Goal: Information Seeking & Learning: Learn about a topic

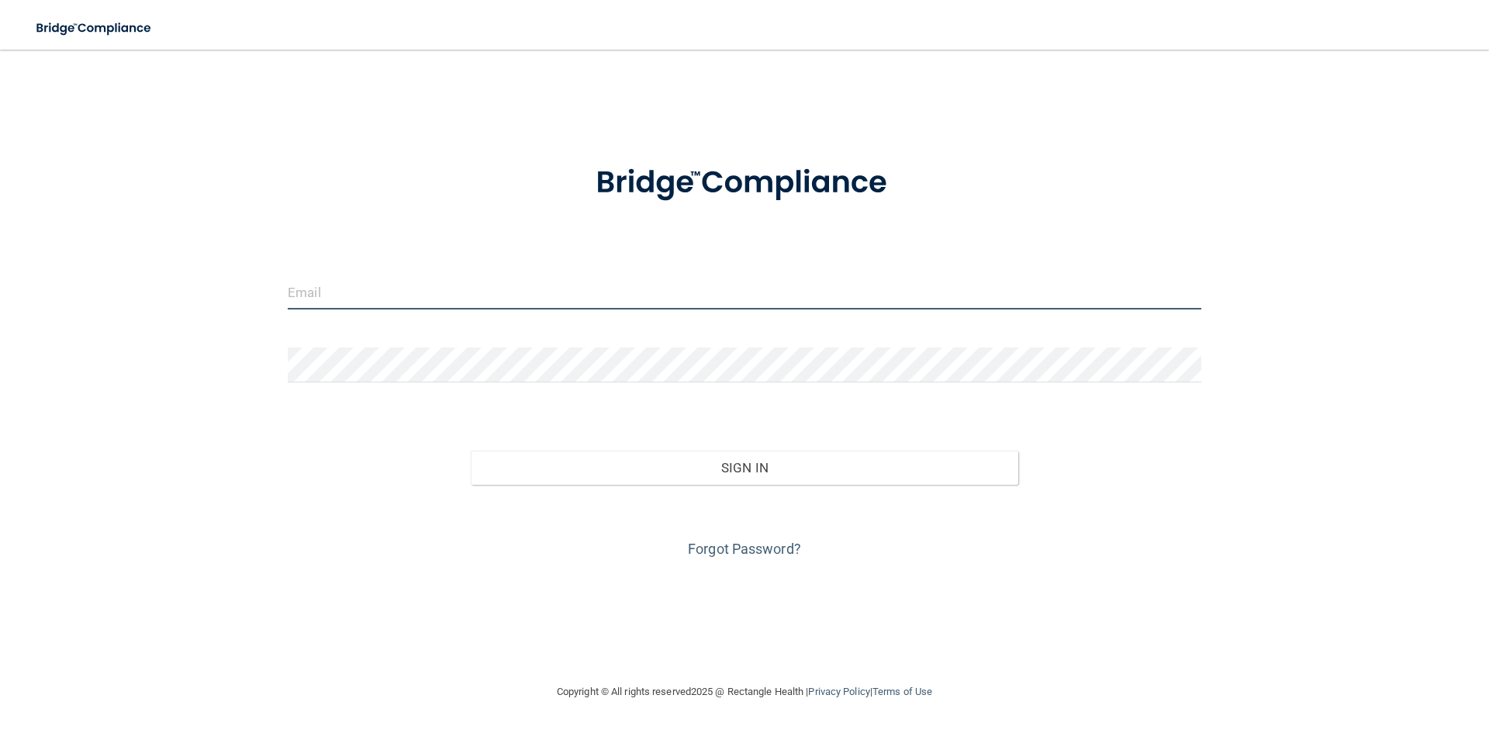
click at [323, 291] on input "email" at bounding box center [744, 291] width 913 height 35
type input "[EMAIL_ADDRESS][DOMAIN_NAME]"
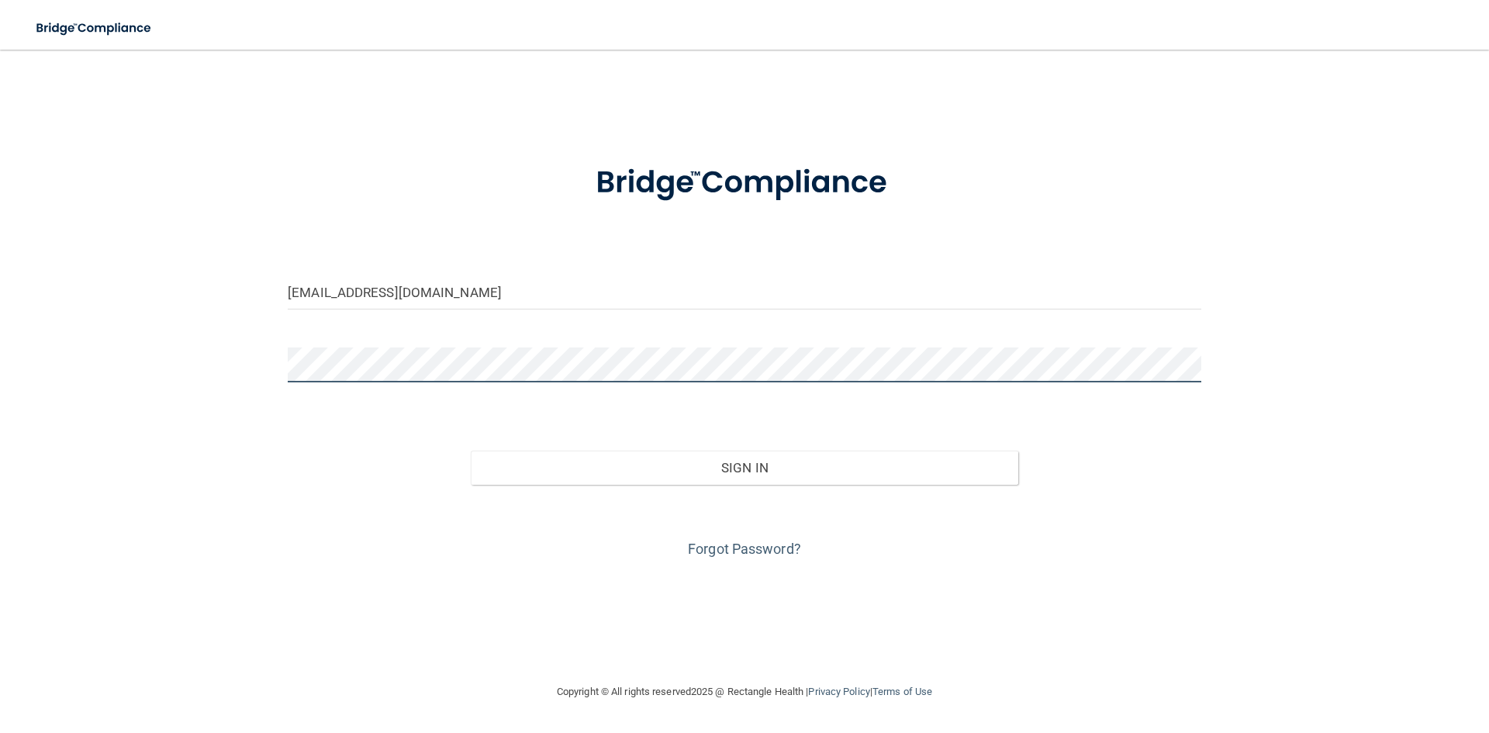
click at [471, 451] on button "Sign In" at bounding box center [745, 468] width 548 height 34
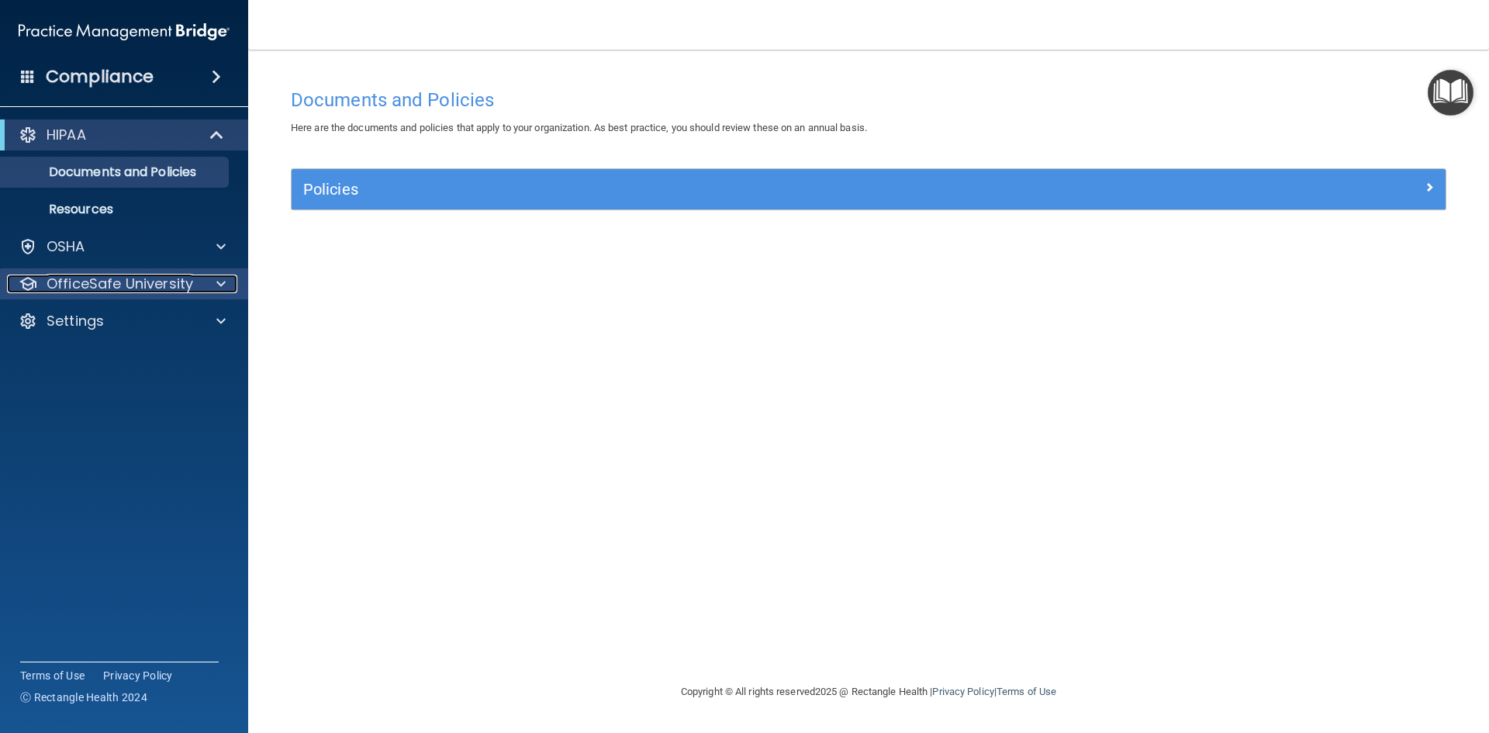
click at [175, 282] on p "OfficeSafe University" at bounding box center [120, 283] width 147 height 19
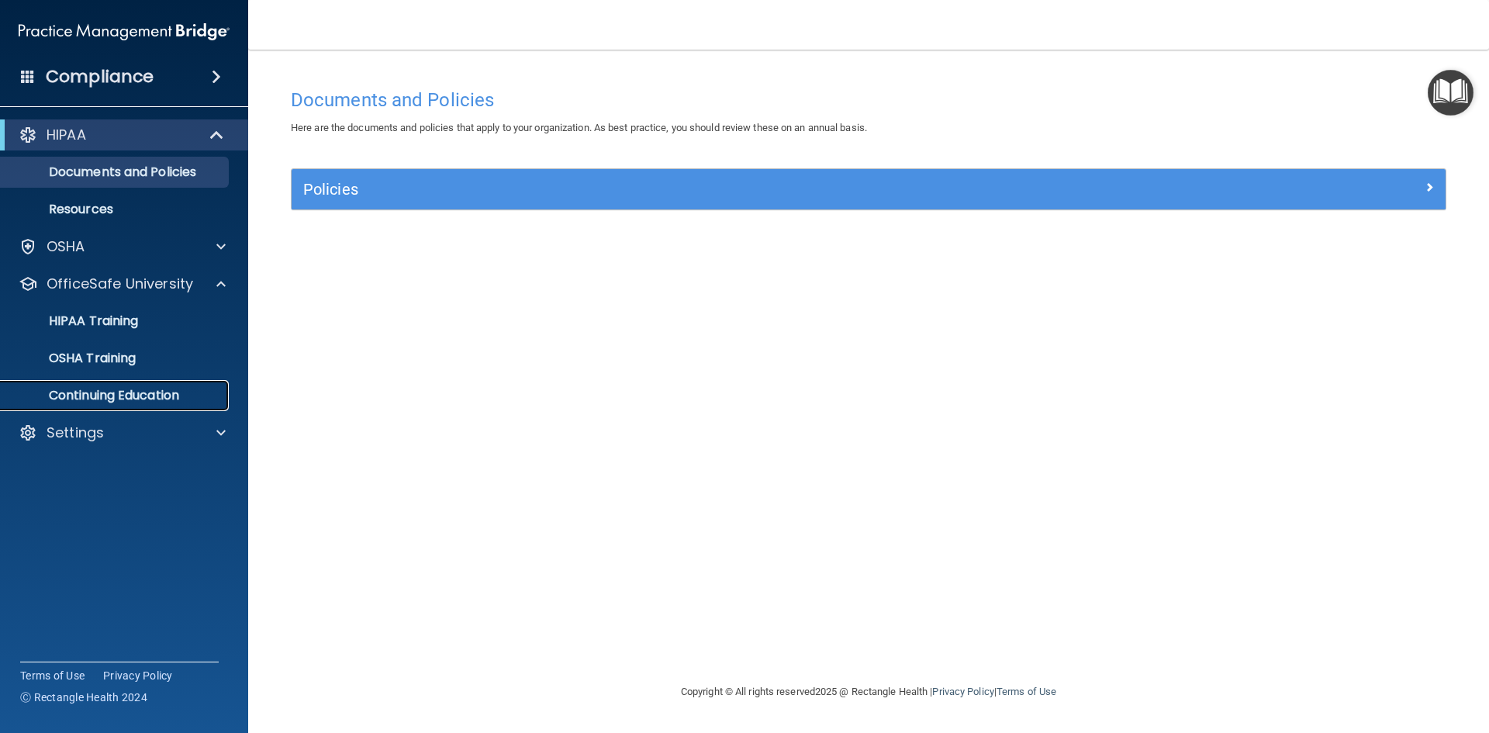
click at [122, 395] on p "Continuing Education" at bounding box center [116, 396] width 212 height 16
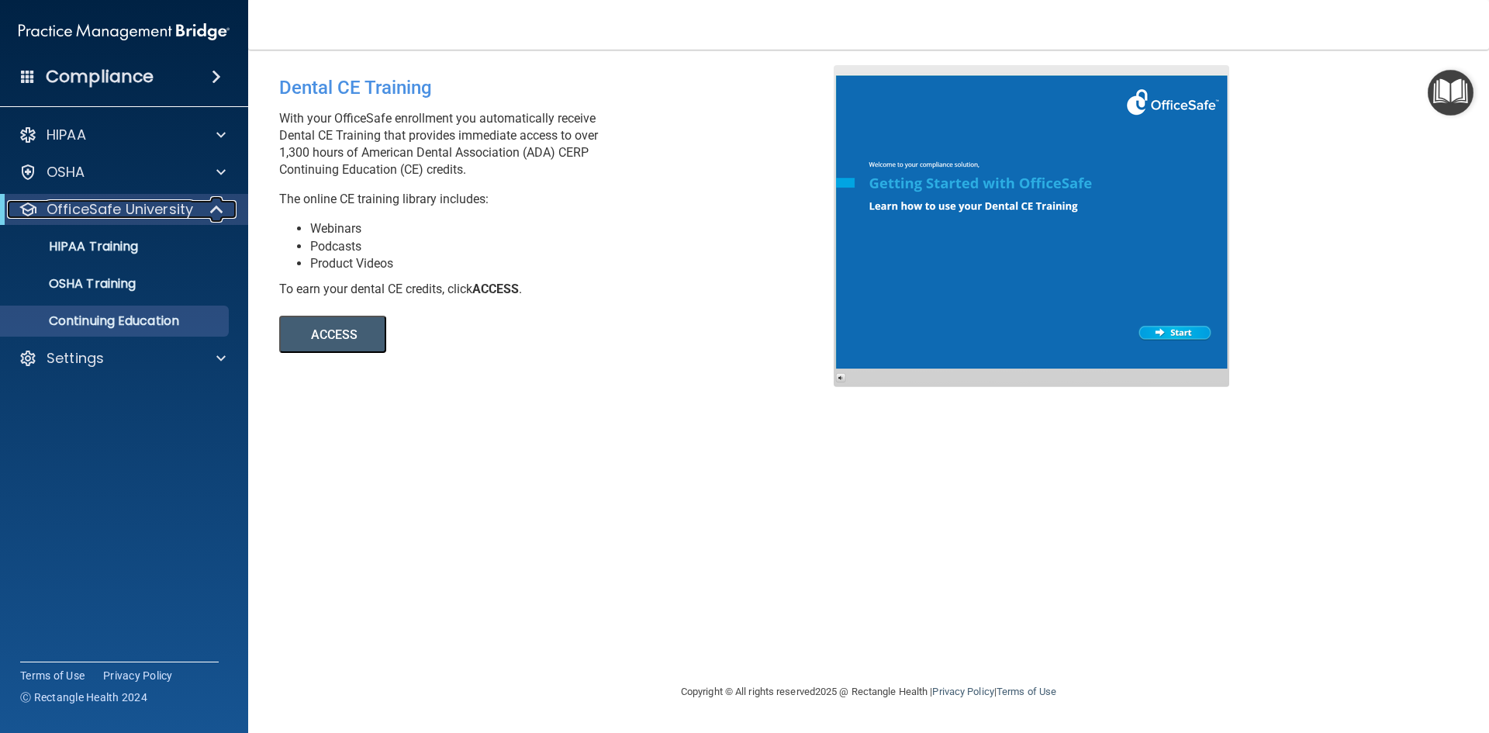
click at [127, 204] on p "OfficeSafe University" at bounding box center [120, 209] width 147 height 19
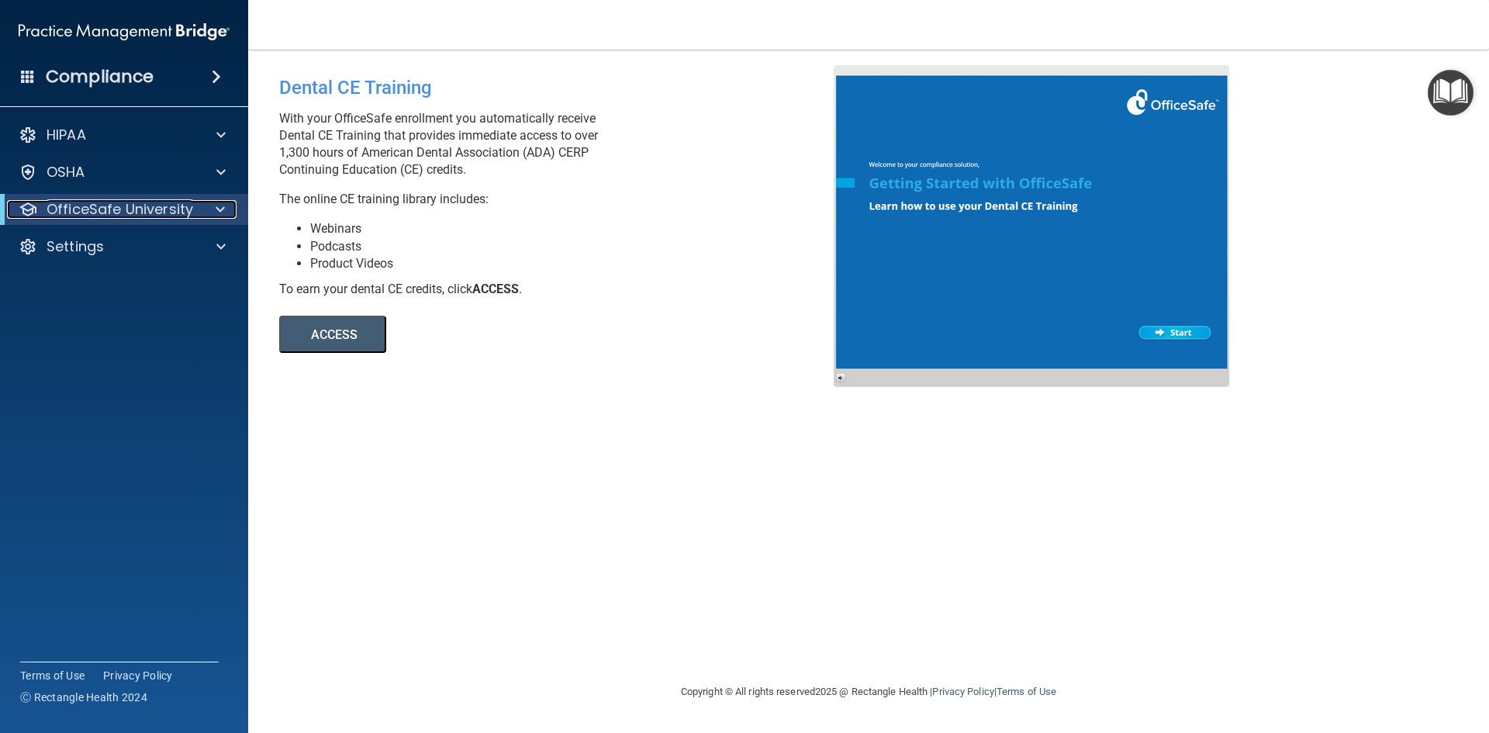
click at [128, 206] on p "OfficeSafe University" at bounding box center [120, 209] width 147 height 19
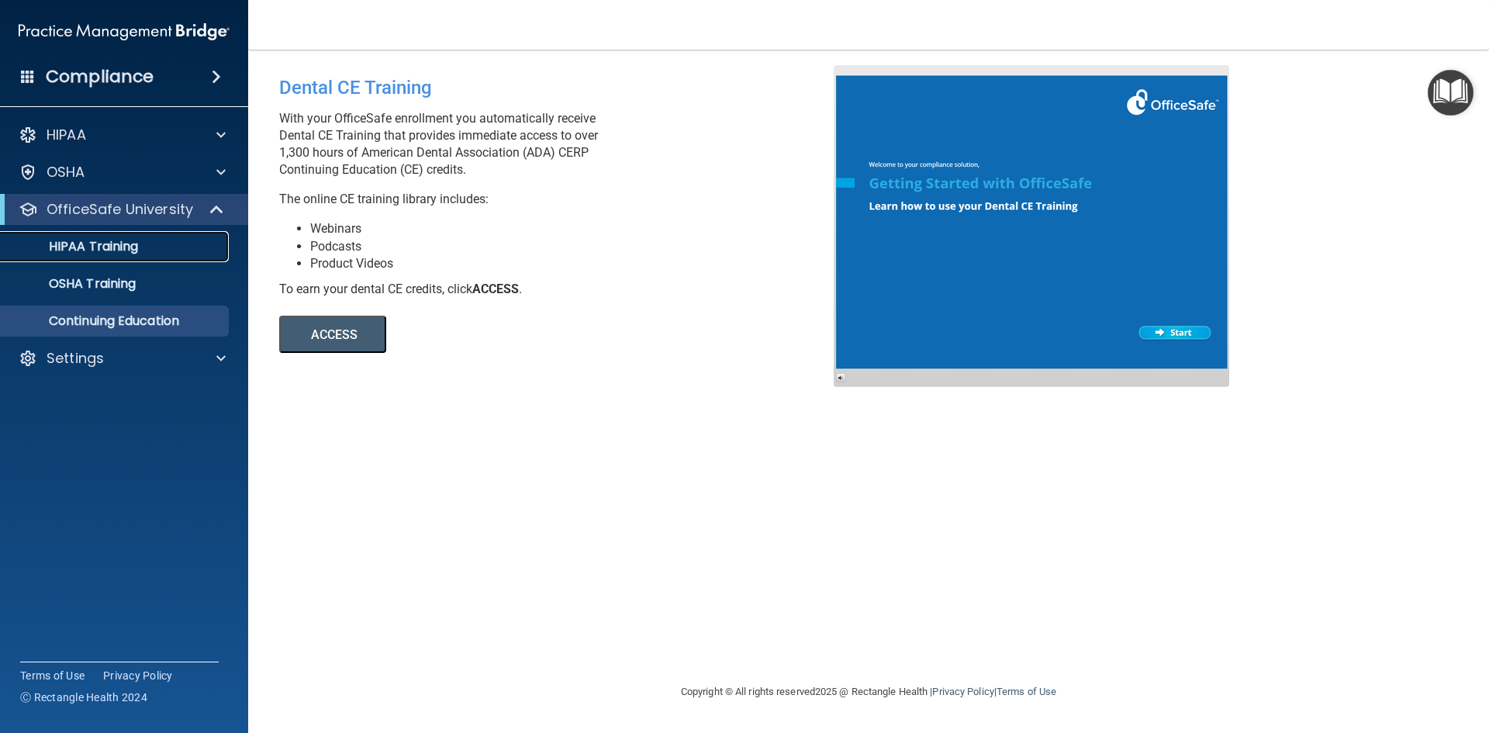
click at [86, 243] on p "HIPAA Training" at bounding box center [74, 247] width 128 height 16
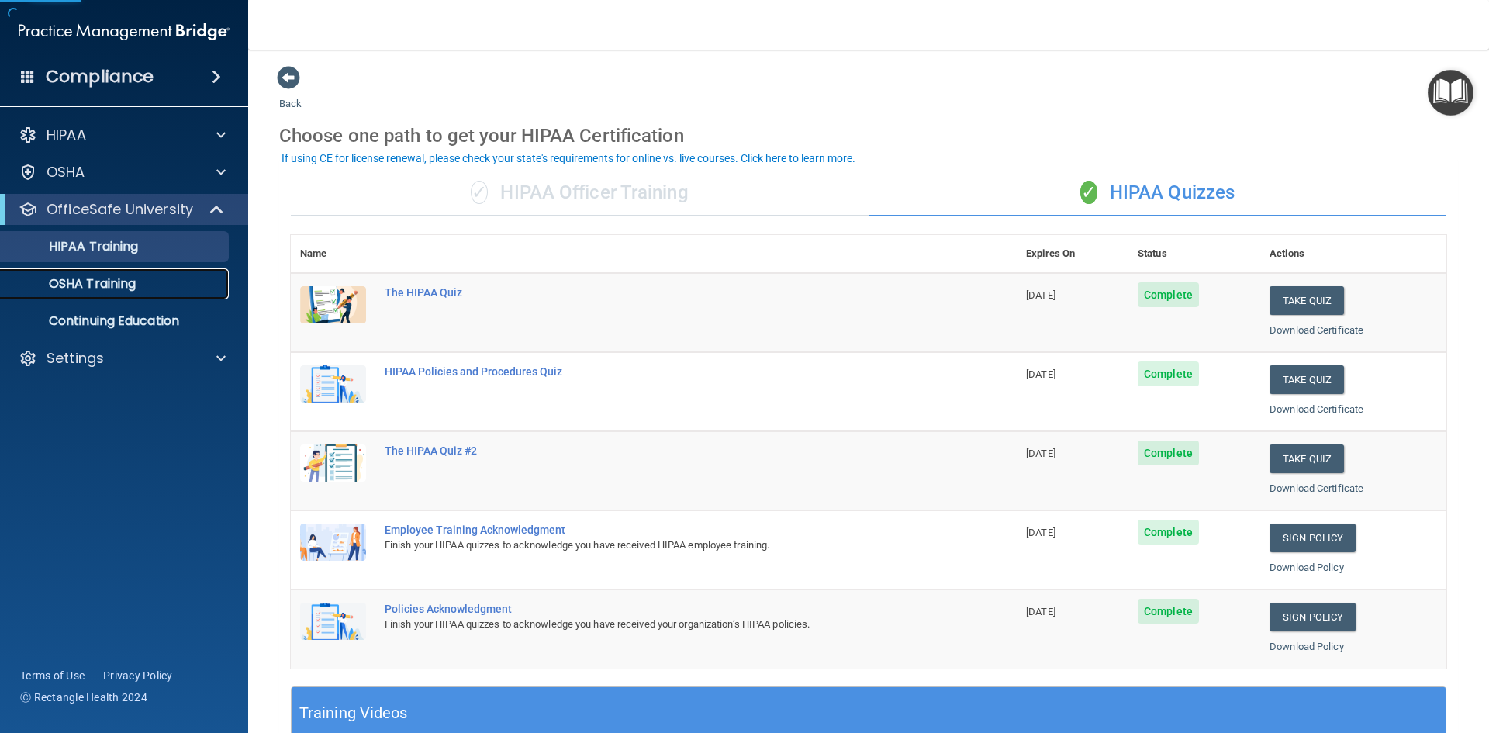
click at [125, 291] on p "OSHA Training" at bounding box center [73, 284] width 126 height 16
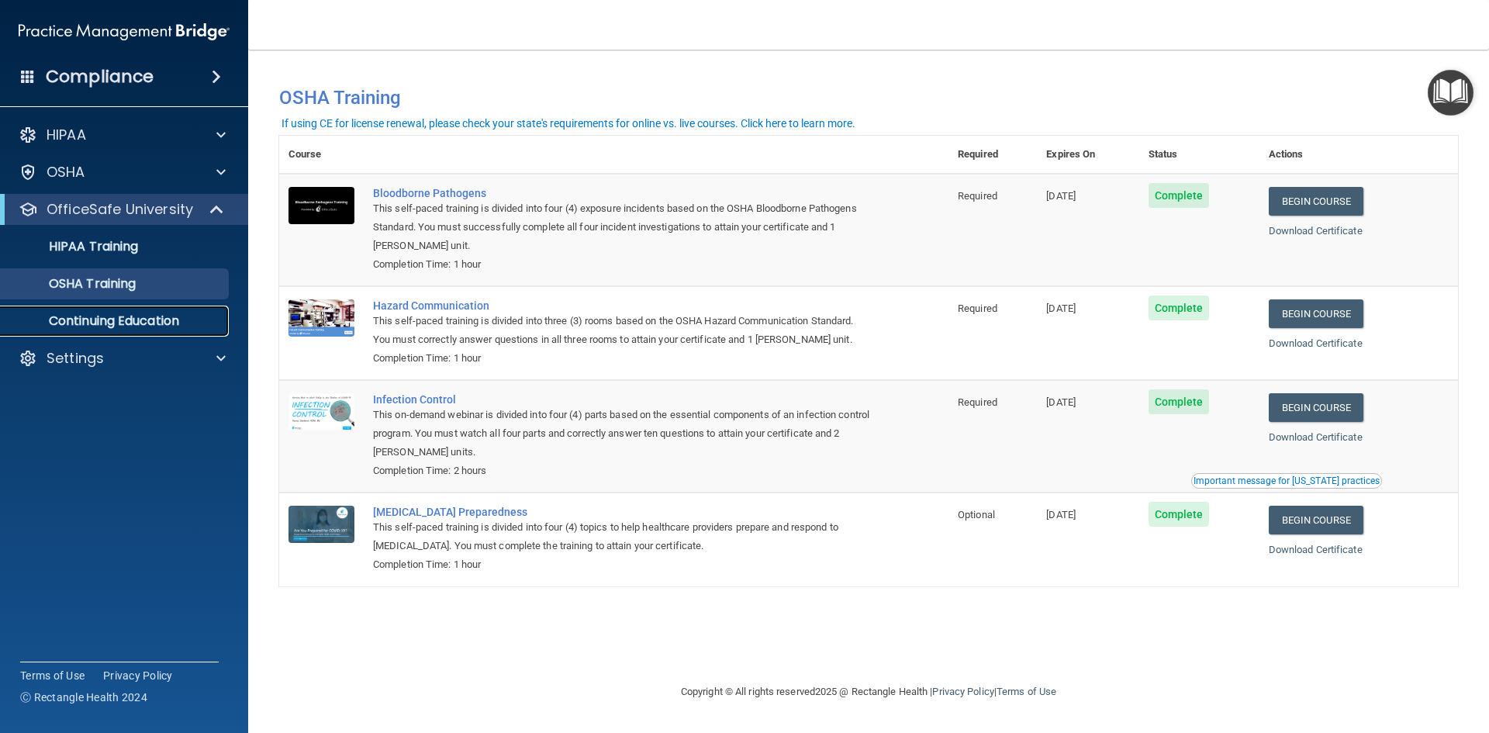
click at [159, 324] on p "Continuing Education" at bounding box center [116, 321] width 212 height 16
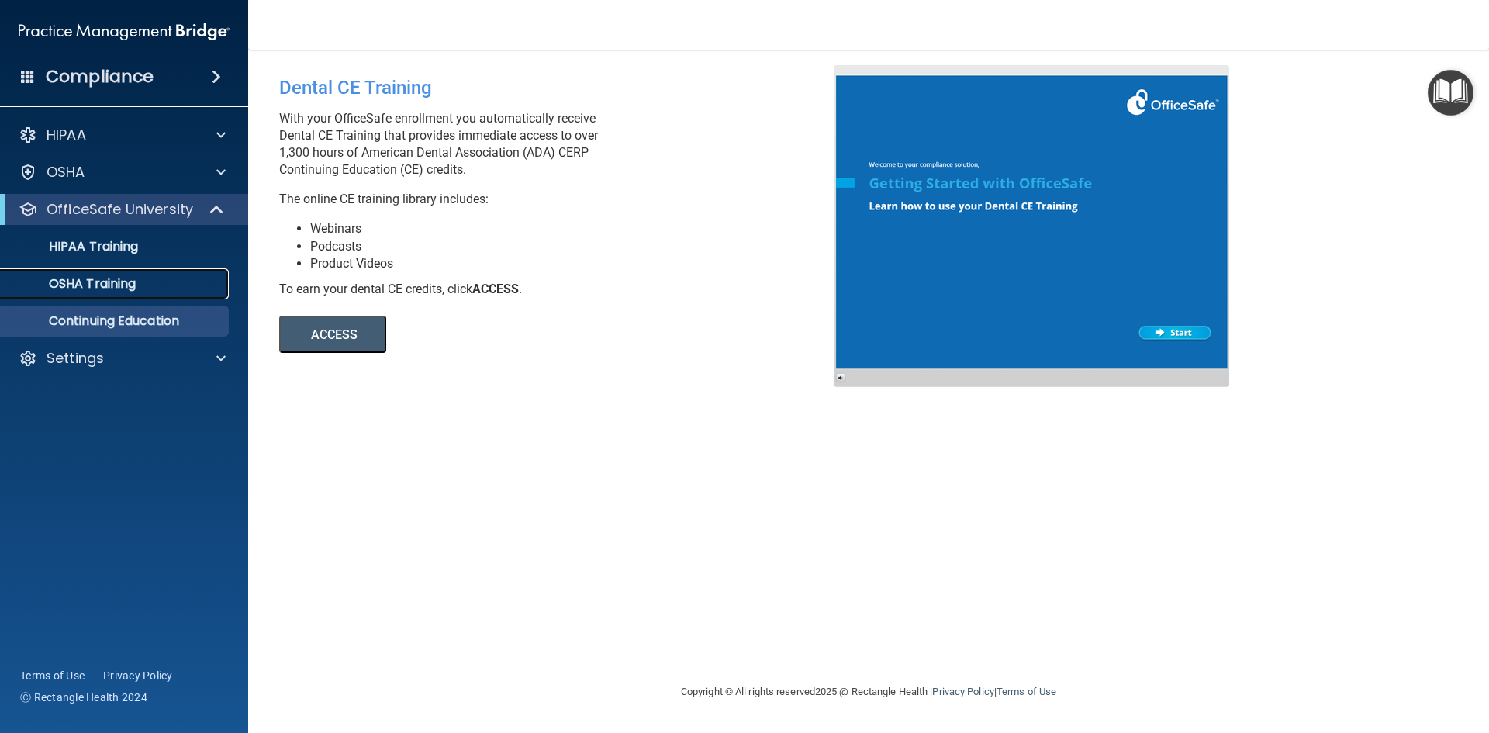
click at [104, 291] on p "OSHA Training" at bounding box center [73, 284] width 126 height 16
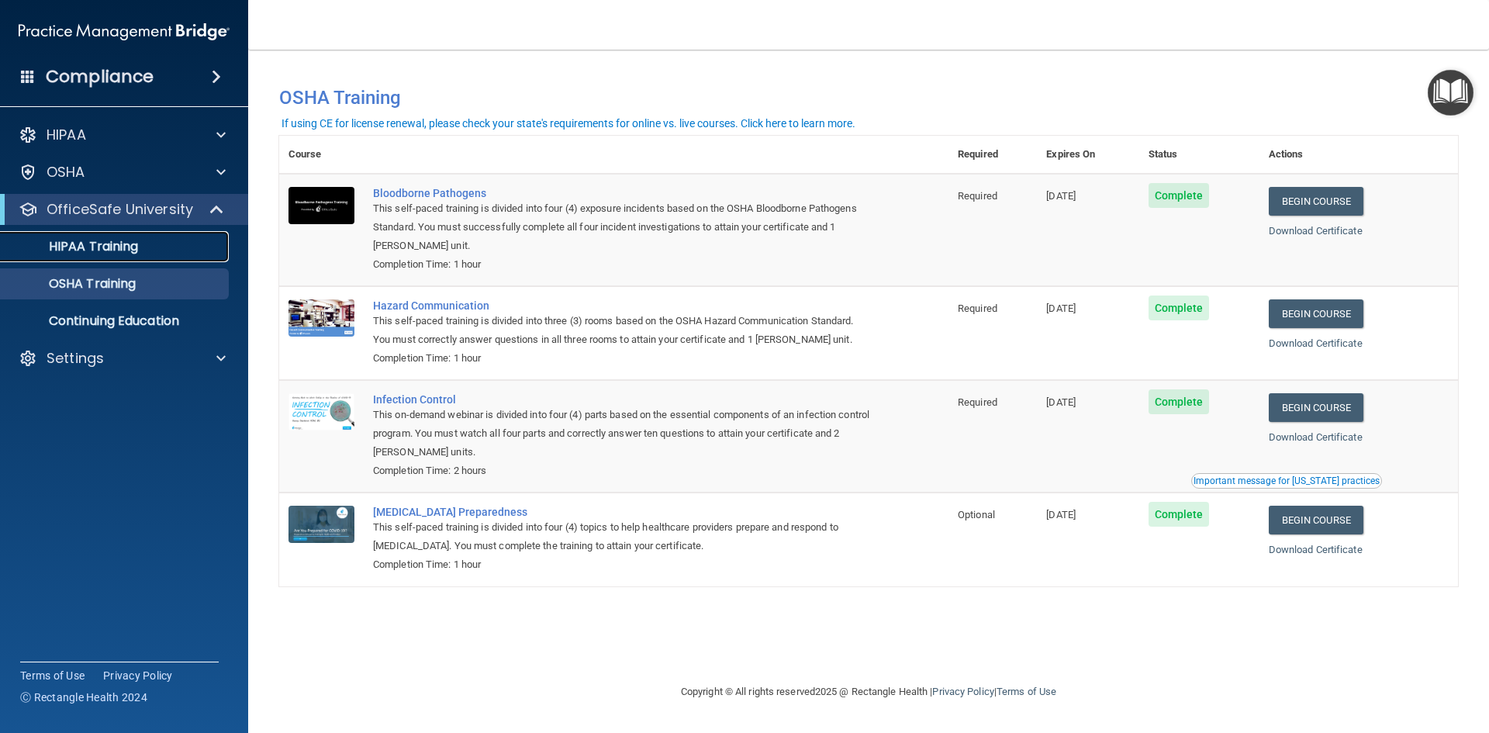
click at [117, 251] on p "HIPAA Training" at bounding box center [74, 247] width 128 height 16
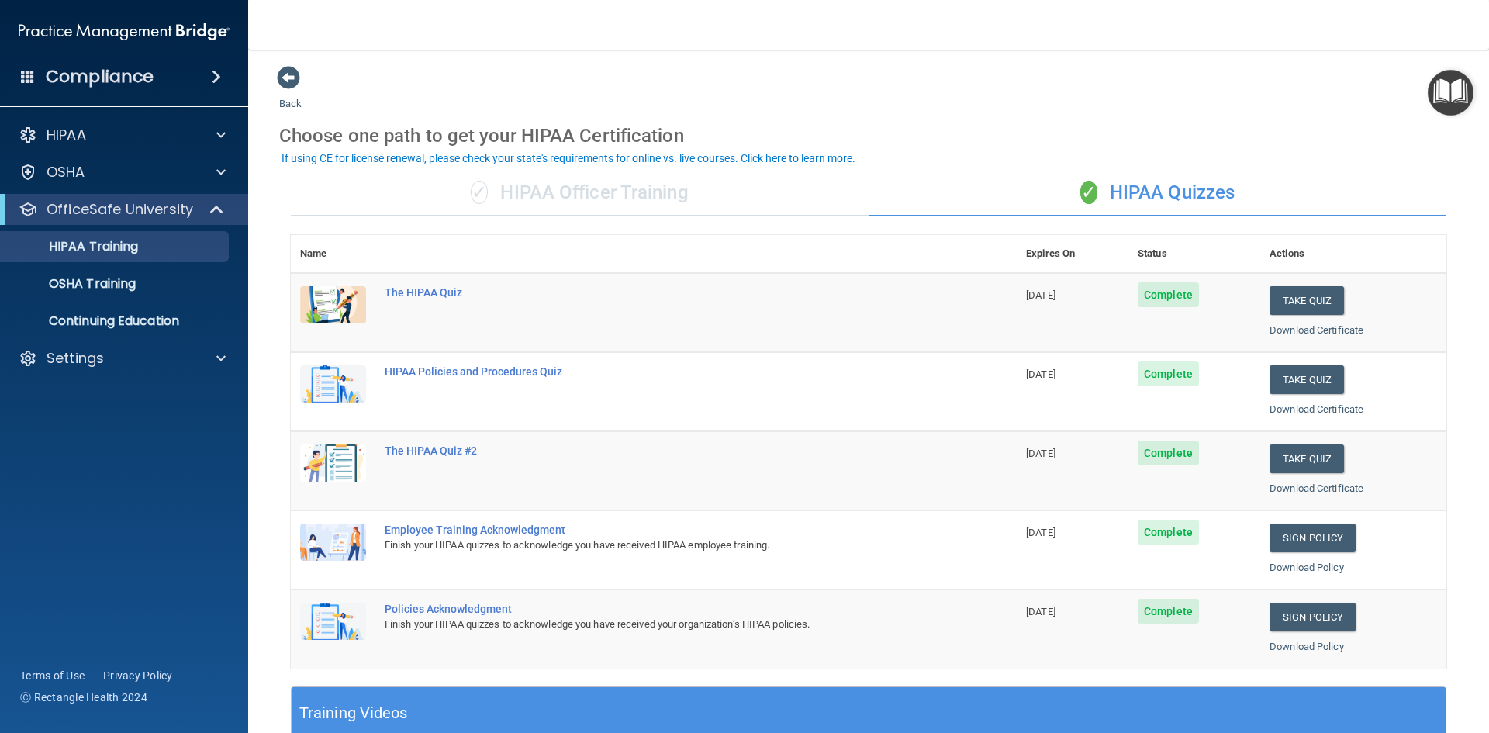
click at [30, 78] on span at bounding box center [28, 76] width 14 height 14
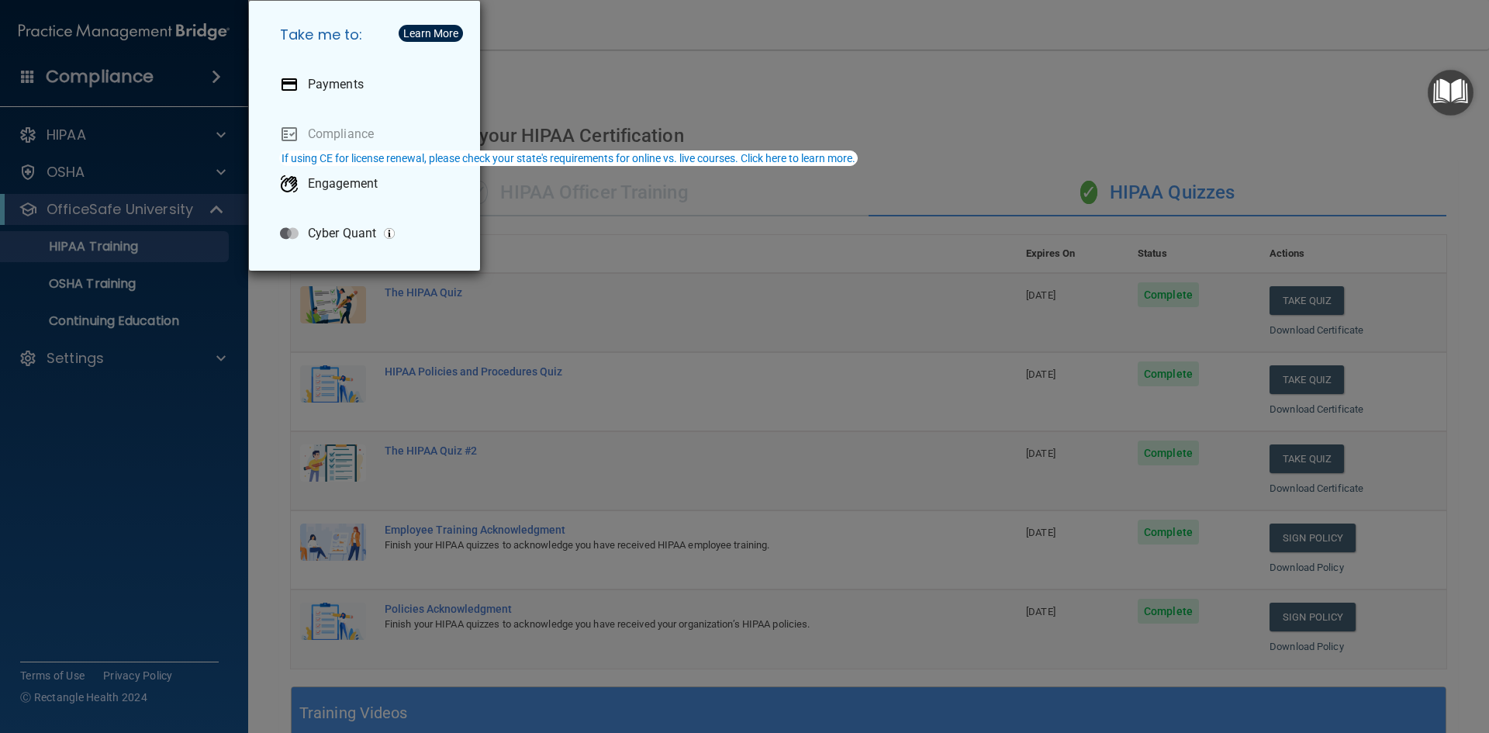
click at [19, 76] on div "Take me to: Payments Compliance Engagement Cyber Quant" at bounding box center [744, 366] width 1489 height 733
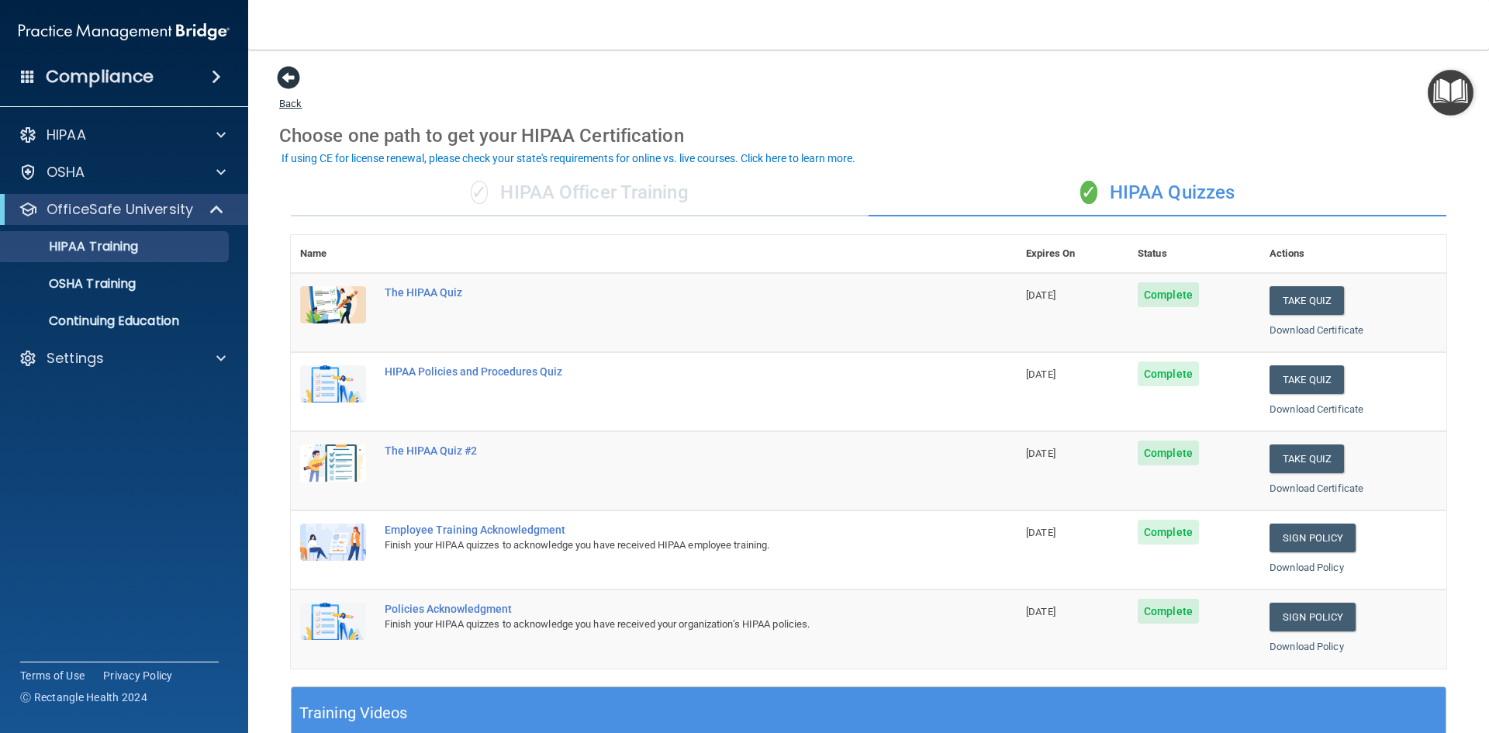
click at [288, 81] on span at bounding box center [288, 77] width 23 height 23
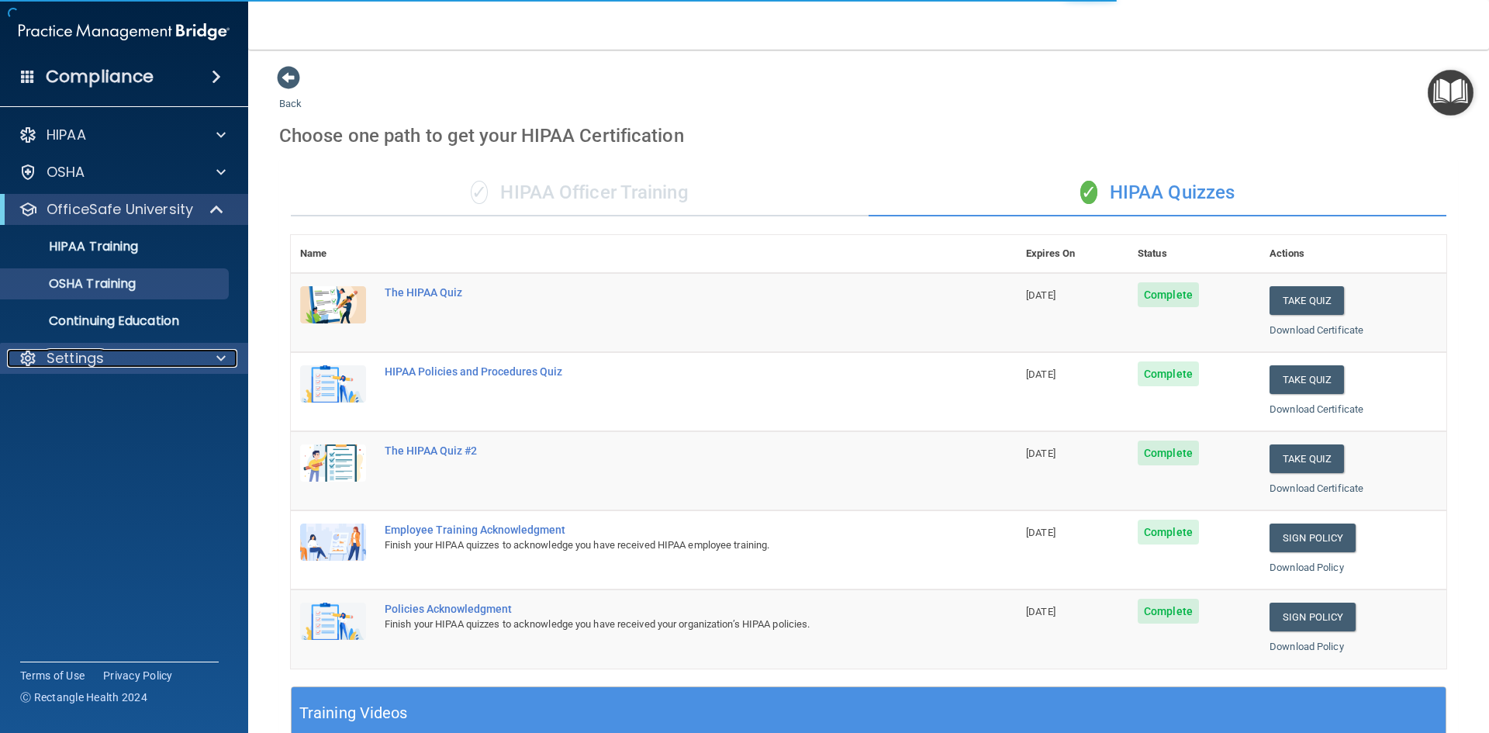
click at [102, 349] on p "Settings" at bounding box center [75, 358] width 57 height 19
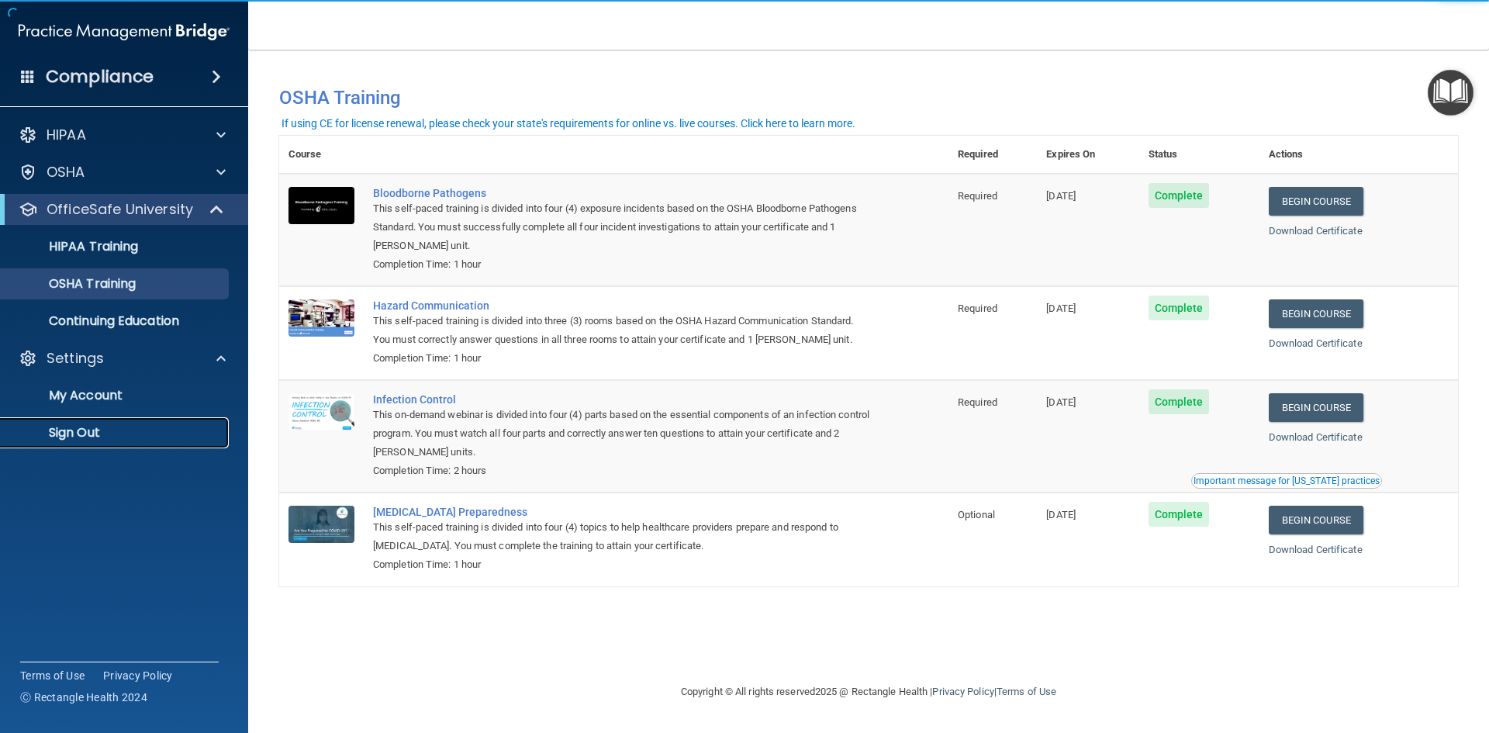
click at [81, 428] on p "Sign Out" at bounding box center [116, 433] width 212 height 16
